Goal: Task Accomplishment & Management: Use online tool/utility

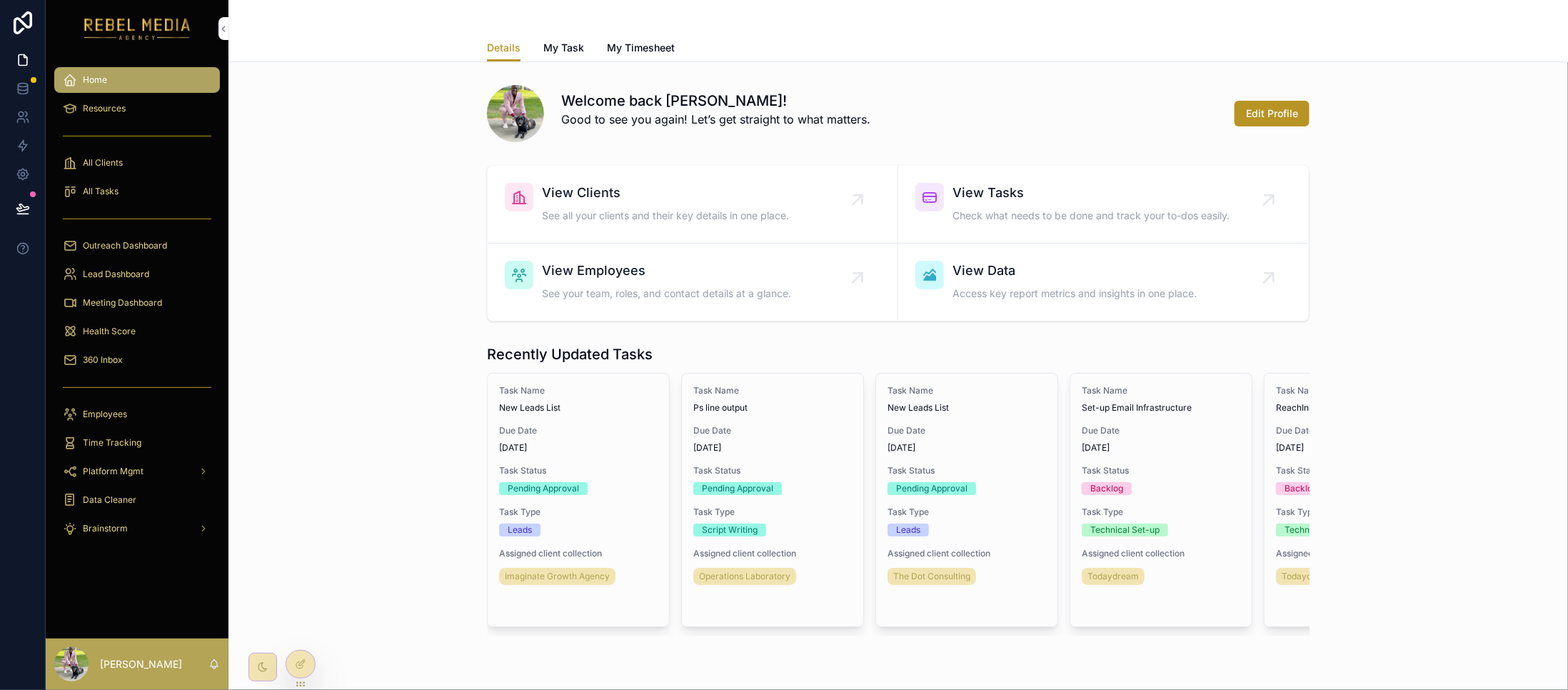
click at [150, 189] on div "All Tasks" at bounding box center [137, 191] width 149 height 23
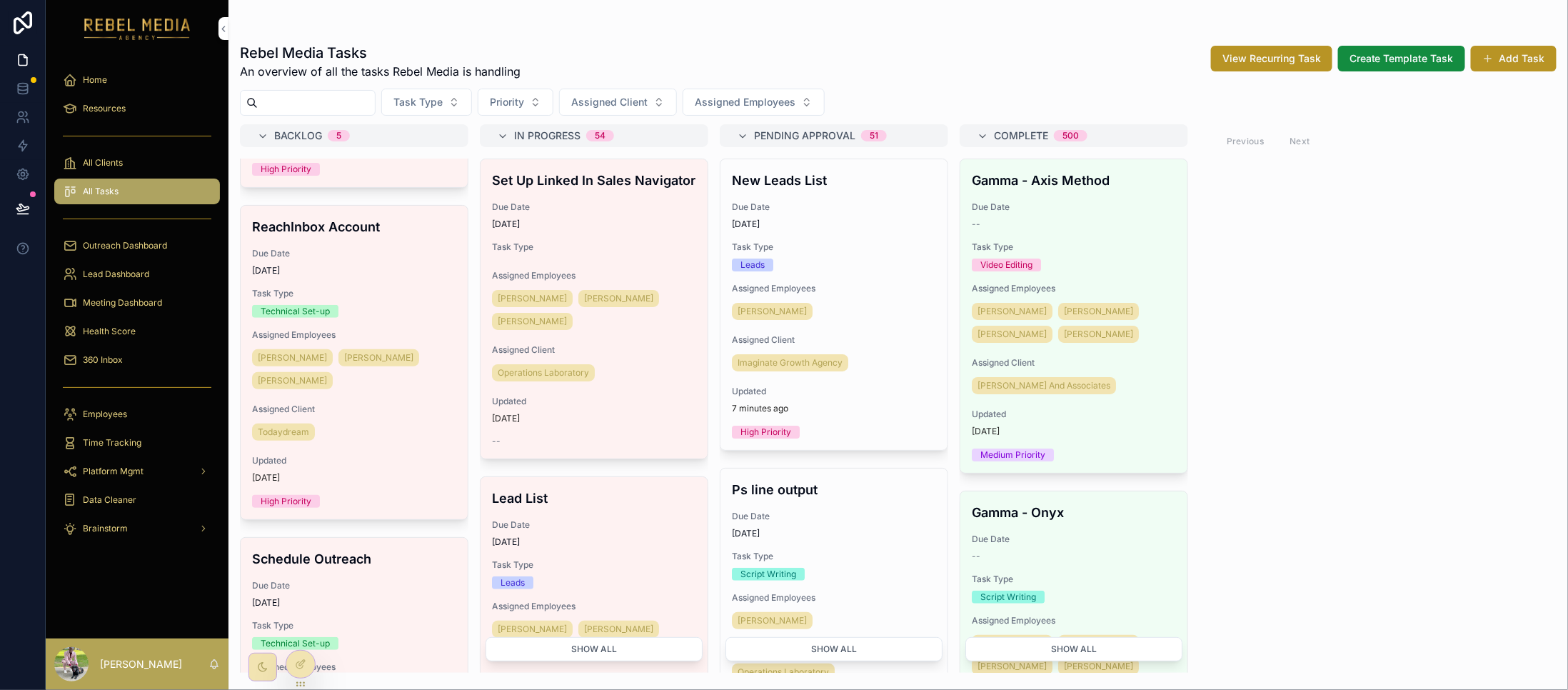
scroll to position [572, 0]
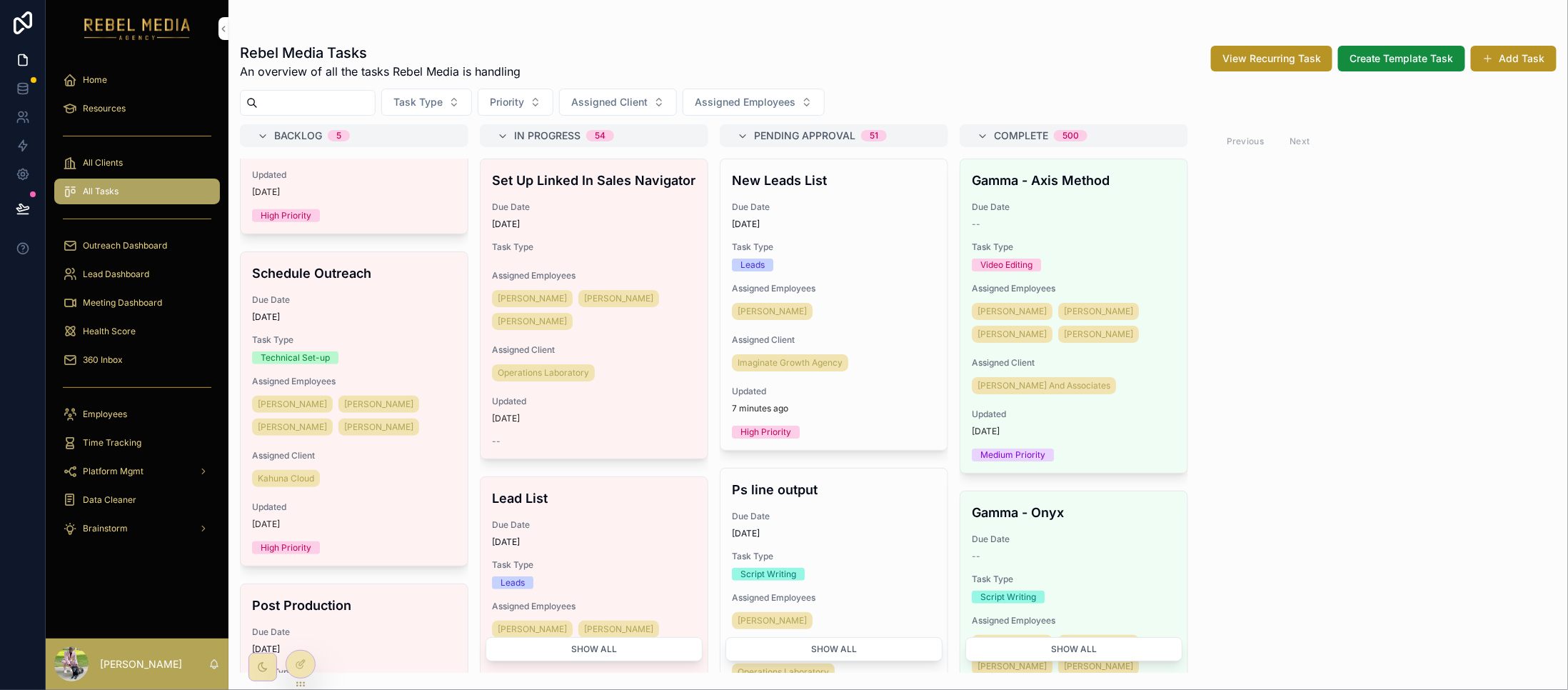
click at [374, 320] on span "Task Type" at bounding box center [354, 340] width 205 height 12
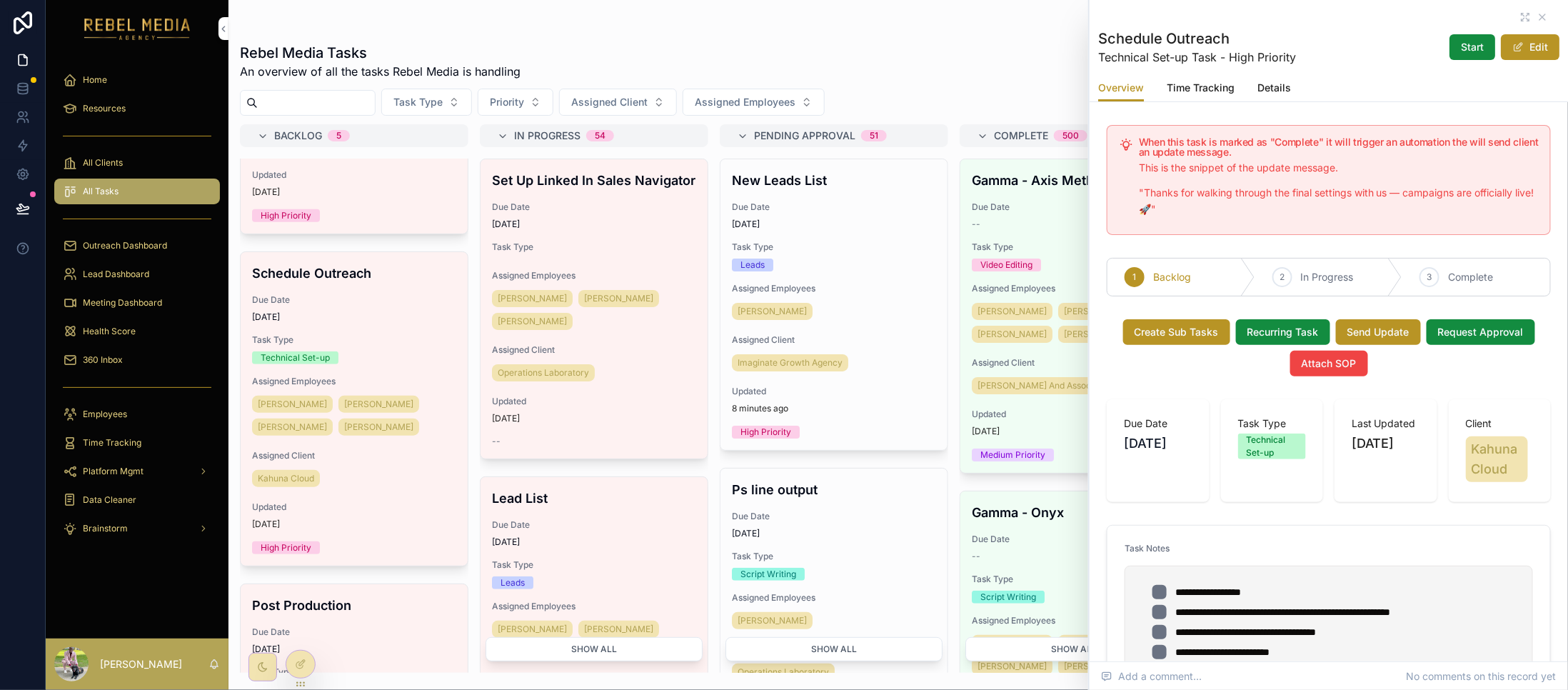
click at [784, 25] on div "scrollable content" at bounding box center [899, 29] width 1317 height 12
click at [784, 15] on div "scrollable content" at bounding box center [1329, 18] width 462 height 12
click at [784, 15] on icon "scrollable content" at bounding box center [1543, 18] width 12 height 12
